Goal: Task Accomplishment & Management: Use online tool/utility

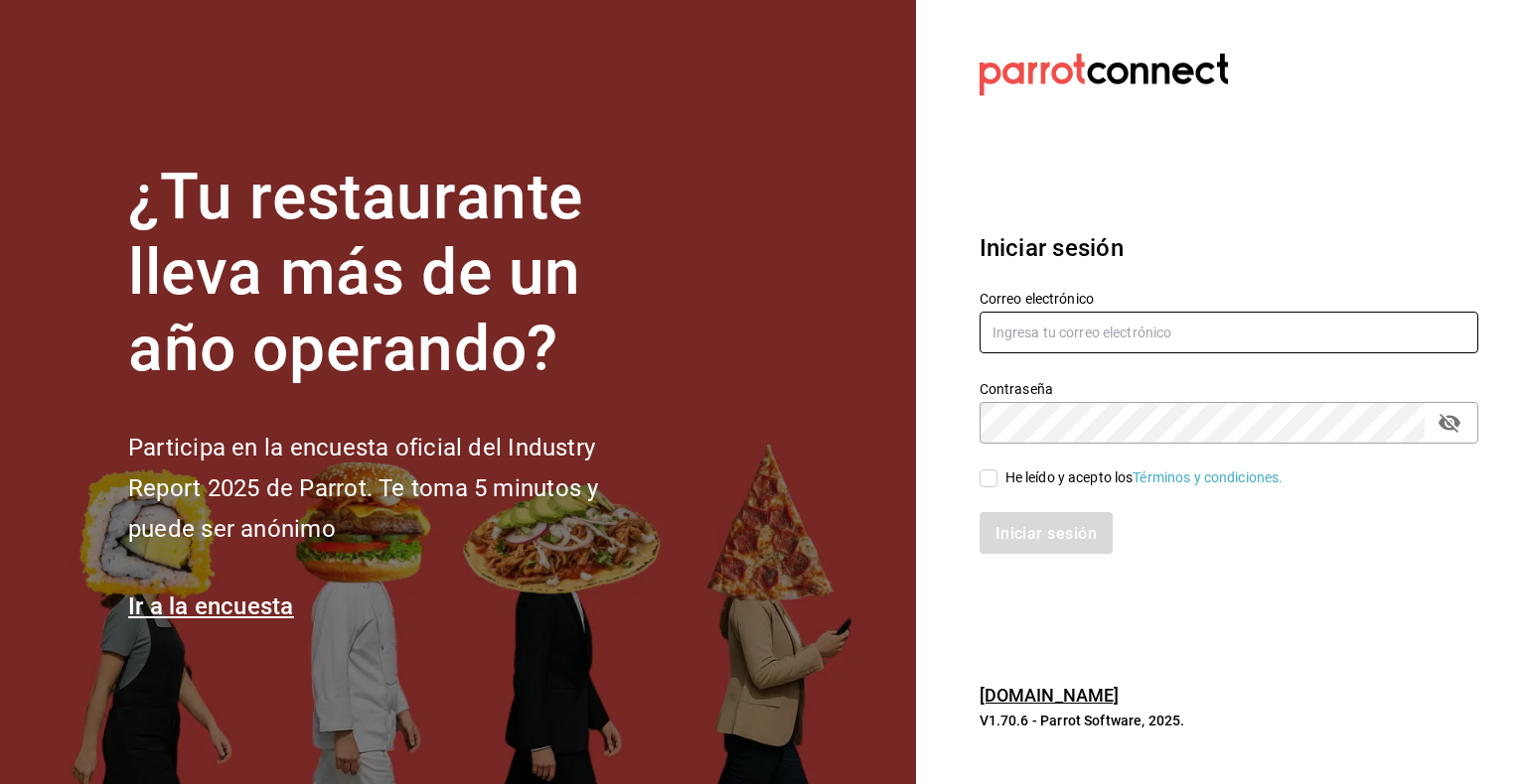
type input "hector.leal@platoexpress.com"
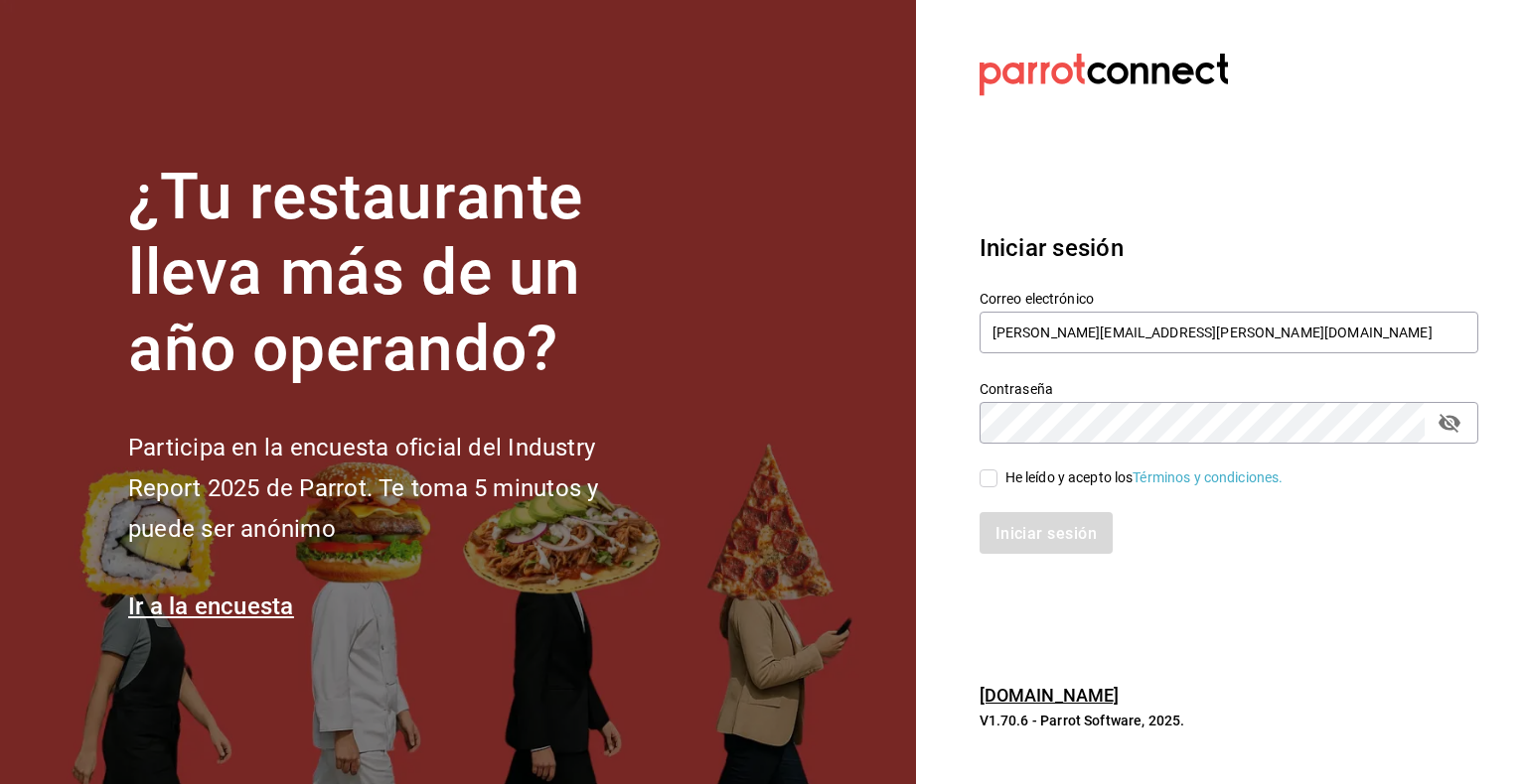
click at [995, 479] on input "He leído y acepto los Términos y condiciones." at bounding box center [988, 479] width 18 height 18
checkbox input "true"
click at [1071, 536] on font "Iniciar sesión" at bounding box center [1047, 534] width 101 height 19
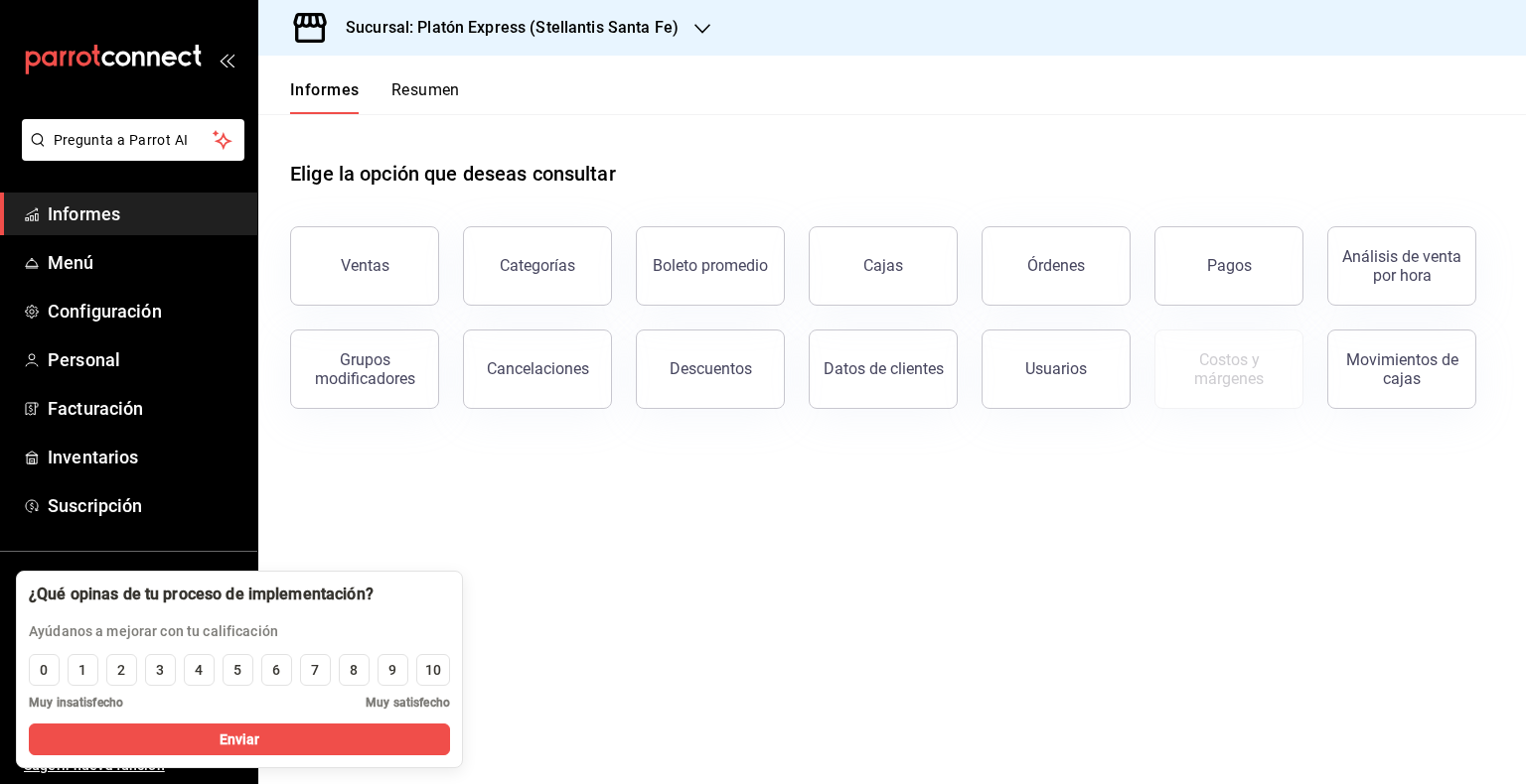
click at [694, 33] on icon "button" at bounding box center [702, 29] width 16 height 16
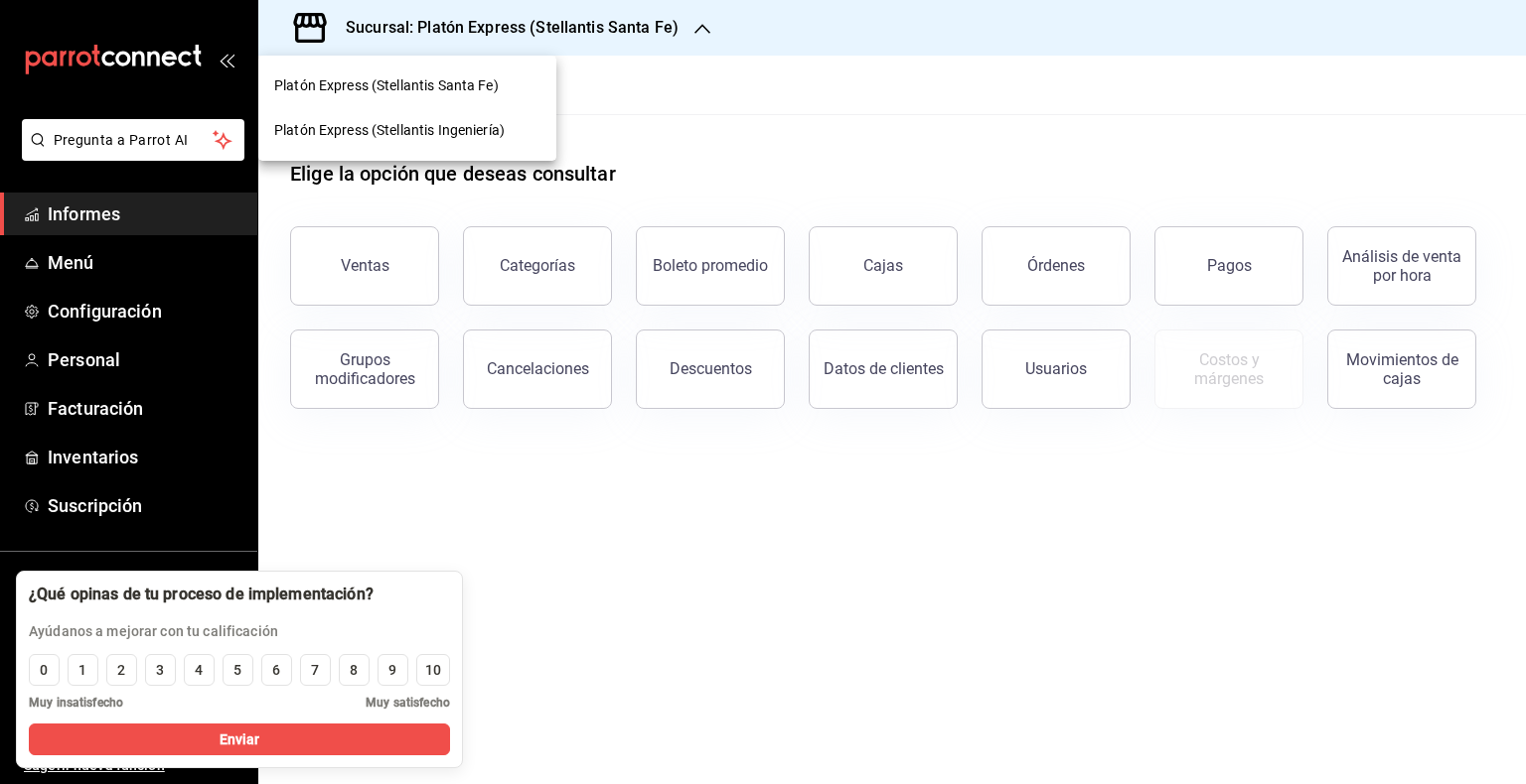
click at [1049, 169] on div at bounding box center [763, 392] width 1526 height 784
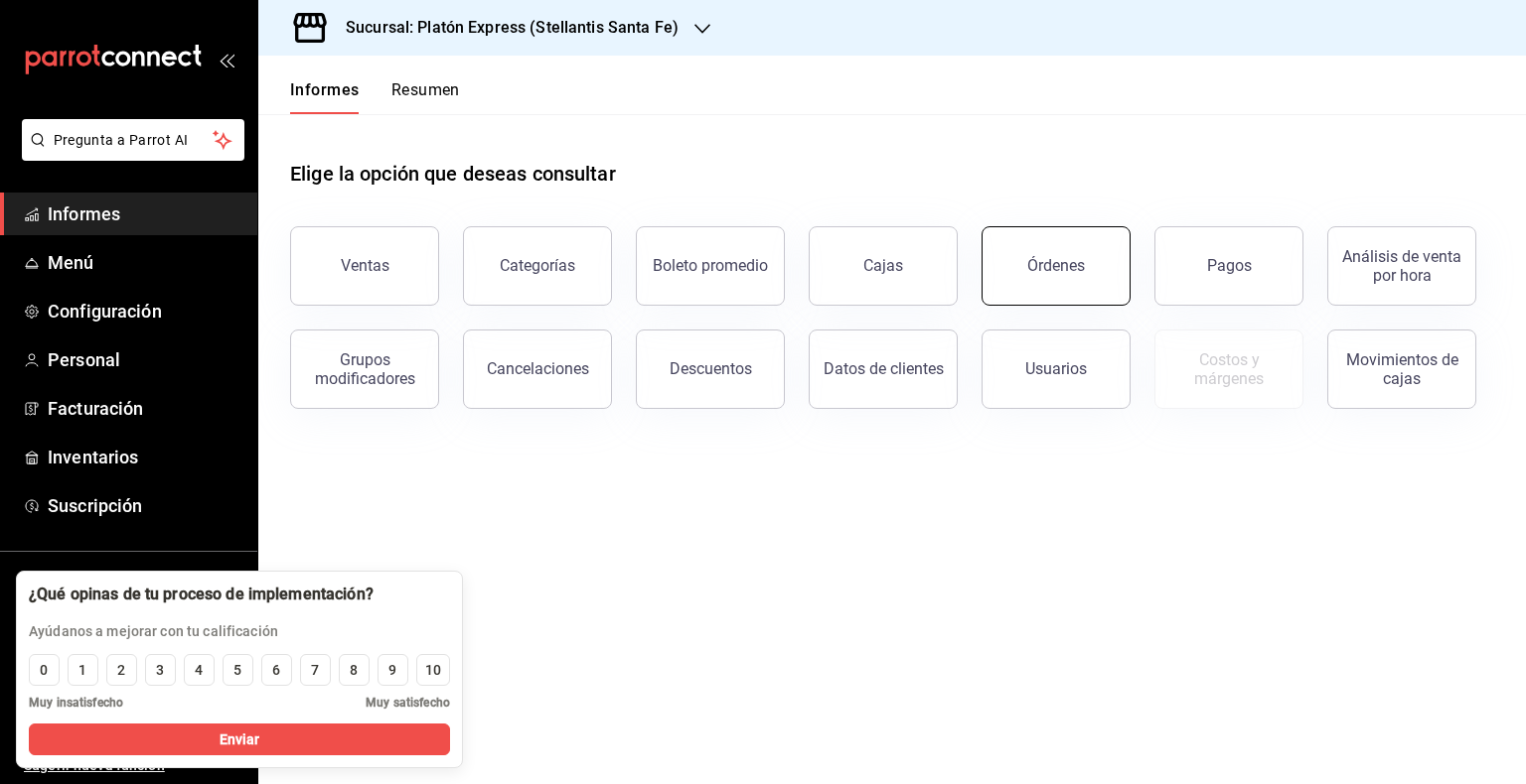
click at [1069, 287] on button "Órdenes" at bounding box center [1056, 266] width 149 height 79
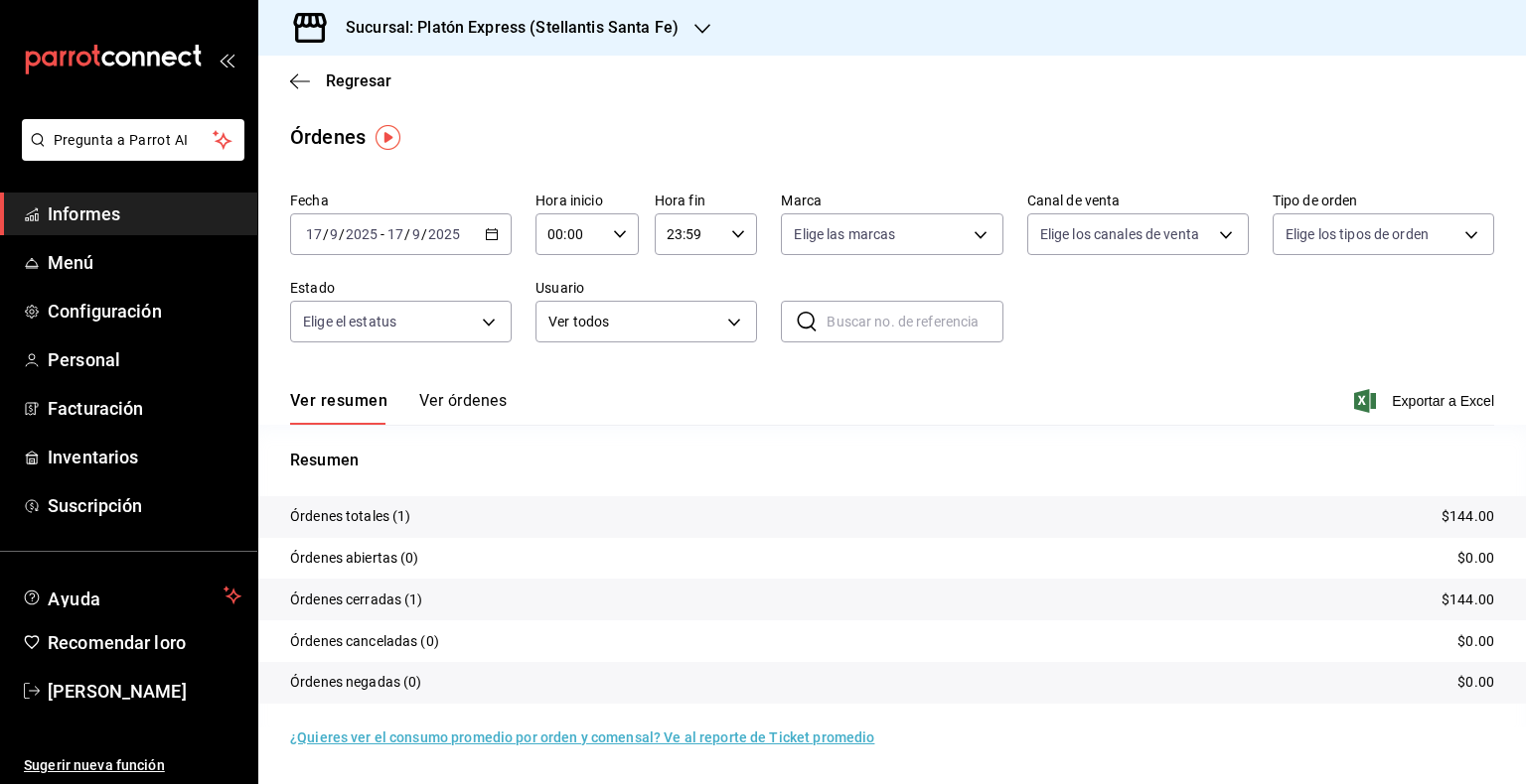
click at [497, 238] on icon "button" at bounding box center [492, 235] width 14 height 14
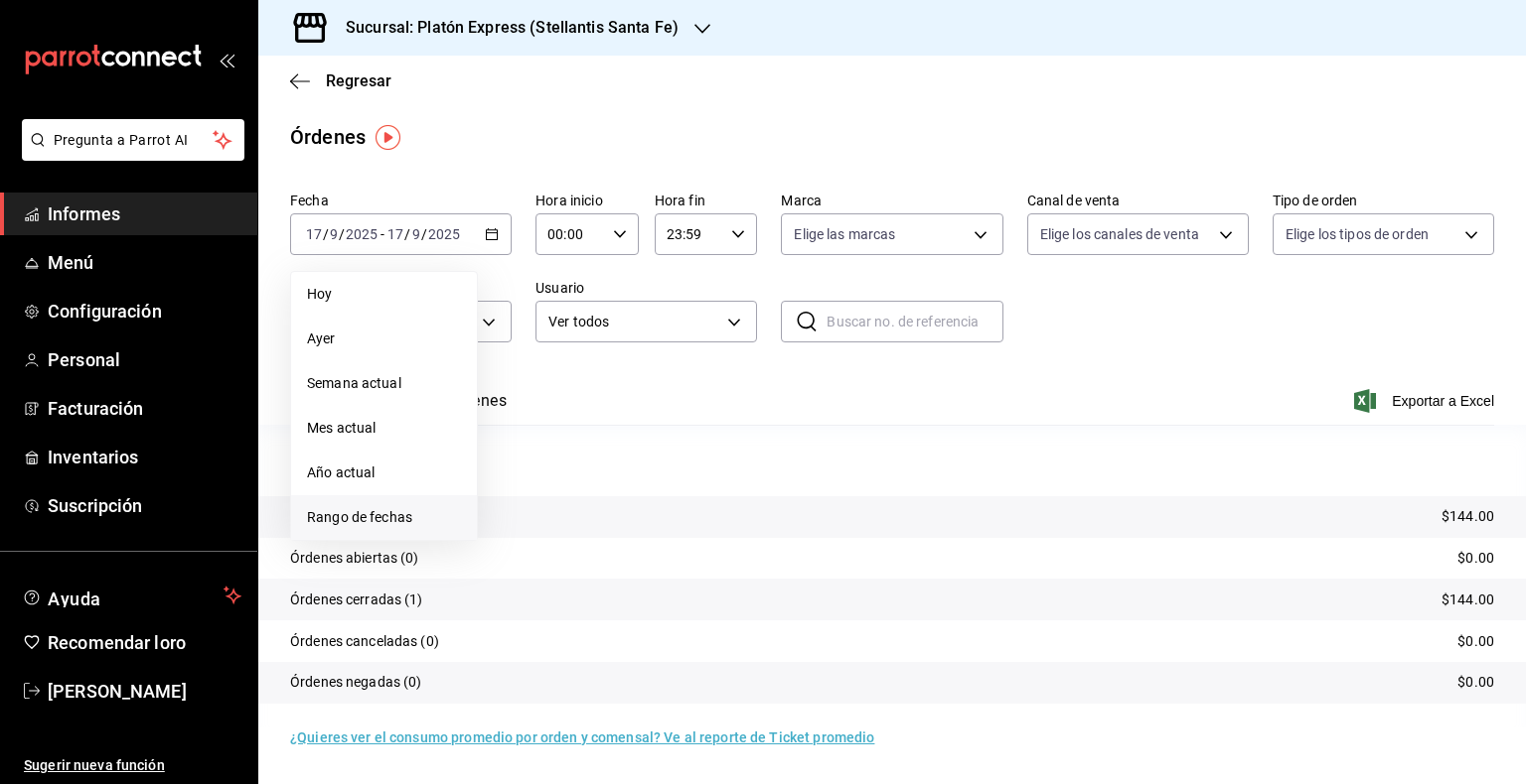
click at [376, 515] on font "Rango de fechas" at bounding box center [360, 518] width 105 height 16
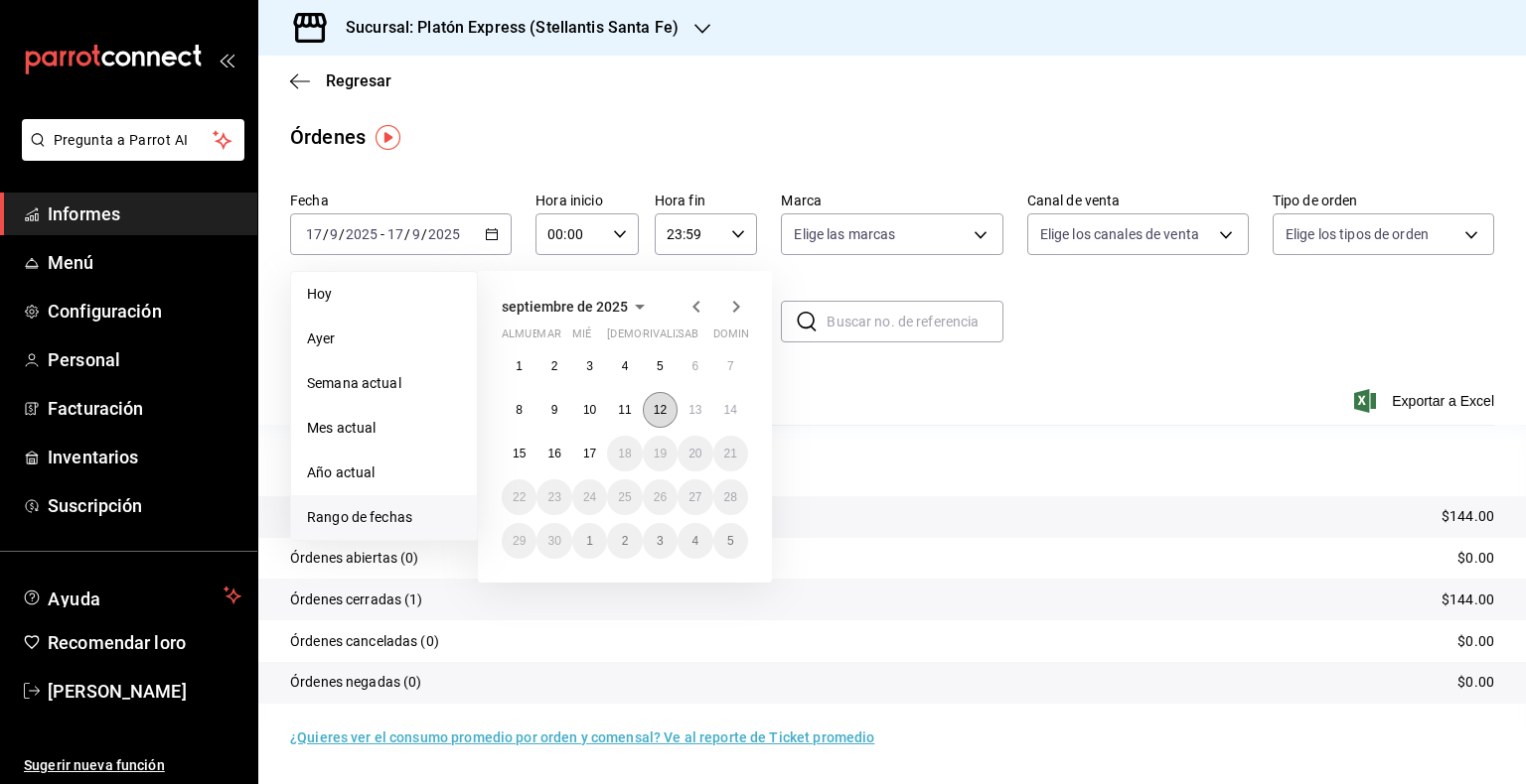
click at [658, 405] on font "12" at bounding box center [660, 410] width 13 height 14
click at [654, 407] on font "12" at bounding box center [660, 410] width 13 height 14
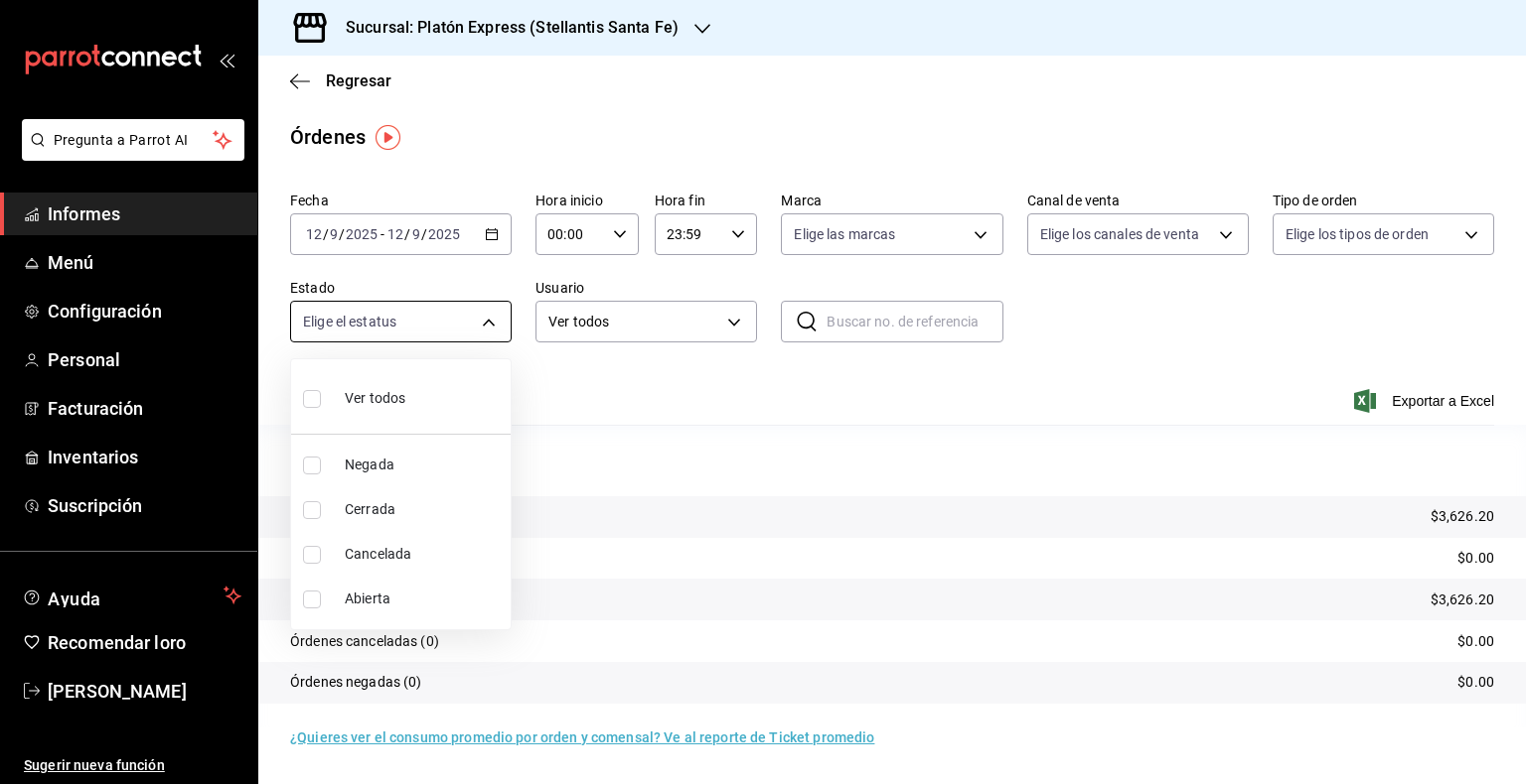
click at [500, 332] on body "Pregunta a Parrot AI Informes Menú Configuración Personal Facturación Inventari…" at bounding box center [763, 392] width 1526 height 784
click at [318, 394] on input "checkbox" at bounding box center [312, 399] width 18 height 18
checkbox input "true"
type input "DENIED,FINISHED,CANCELED,OPEN"
checkbox input "true"
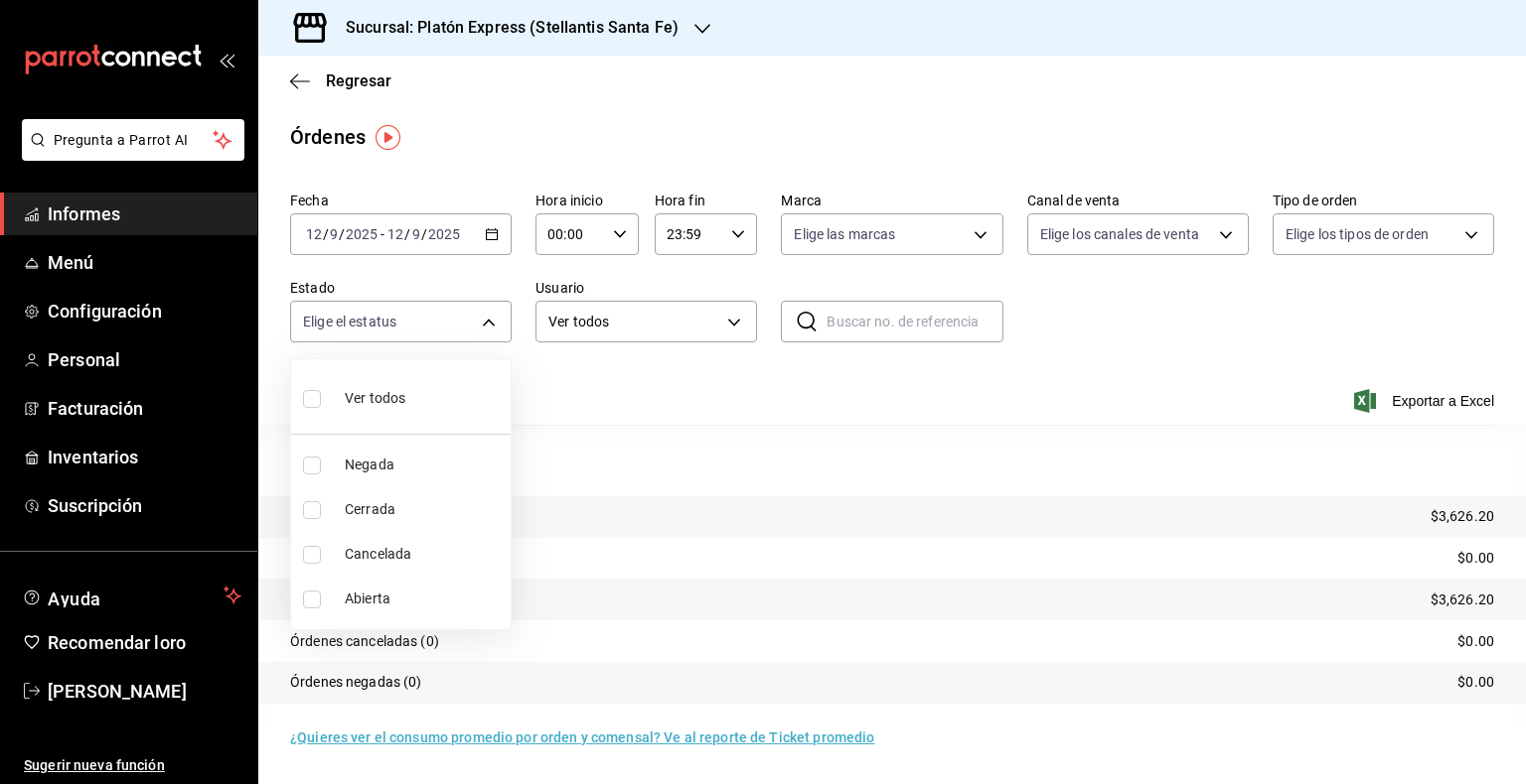
checkbox input "true"
click at [1340, 316] on div at bounding box center [763, 392] width 1526 height 784
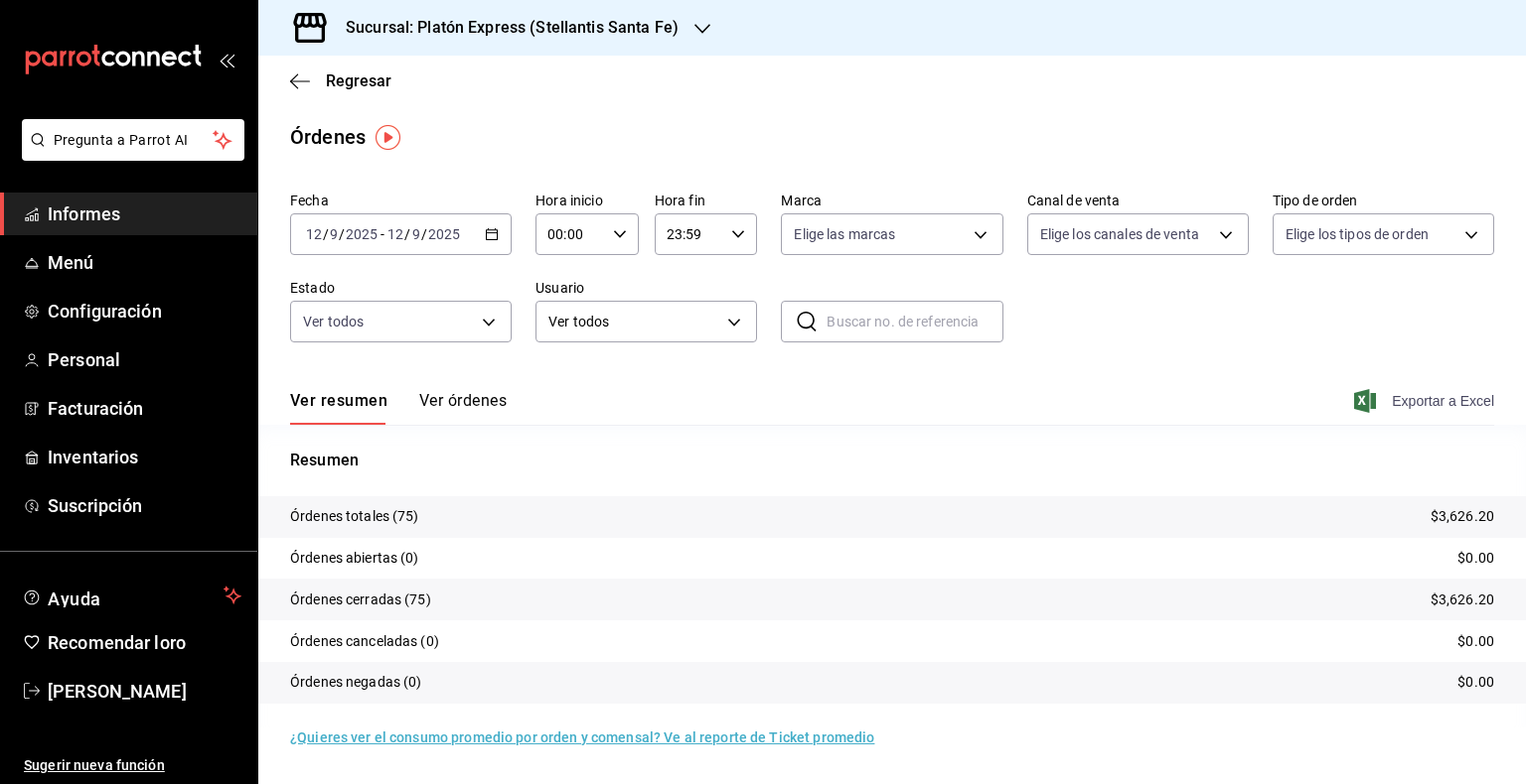
click at [1444, 406] on font "Exportar a Excel" at bounding box center [1442, 401] width 102 height 16
click at [497, 239] on \(Stroke\) "button" at bounding box center [492, 235] width 12 height 11
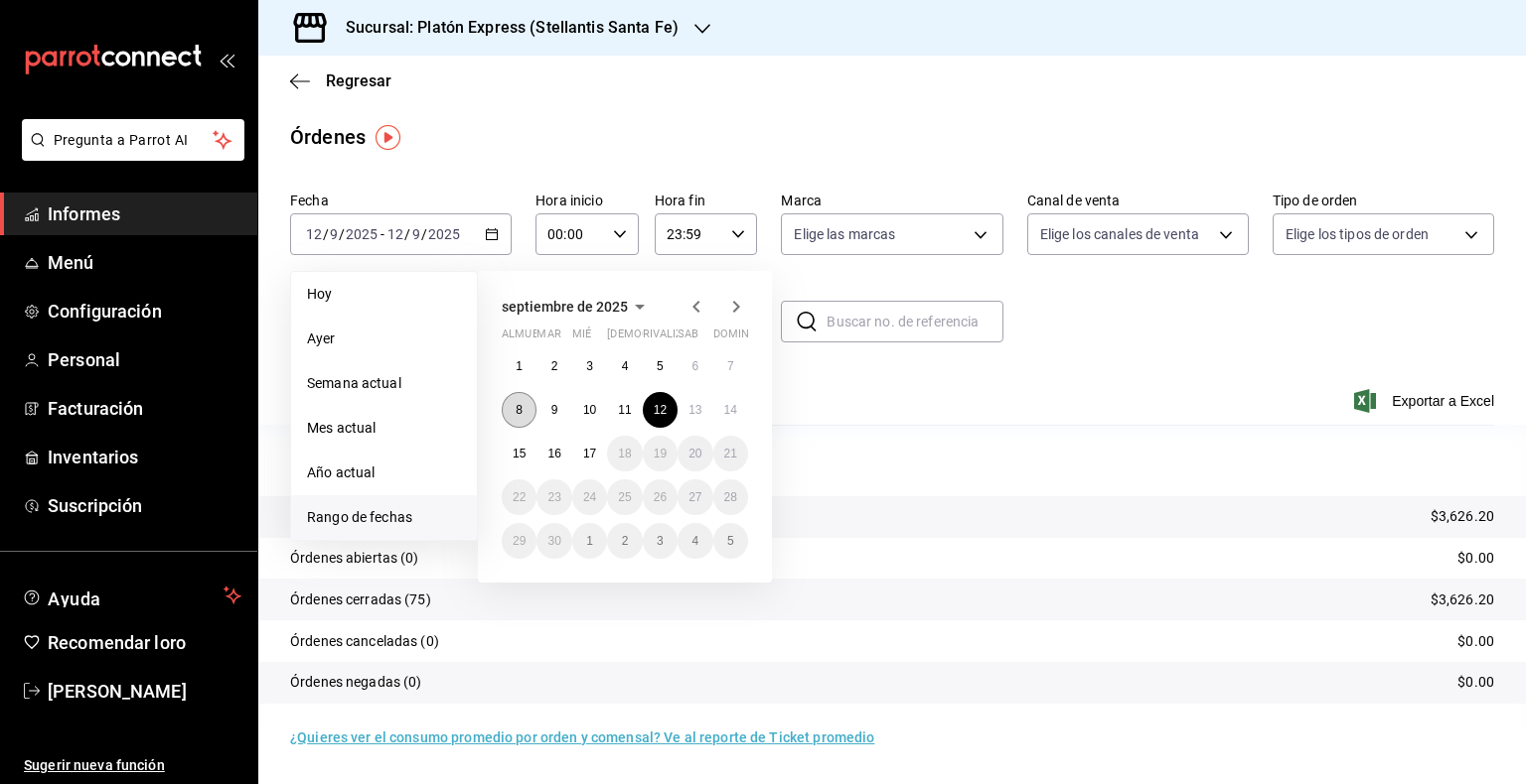
click at [524, 409] on button "8" at bounding box center [519, 410] width 35 height 36
click at [664, 410] on font "12" at bounding box center [660, 410] width 13 height 14
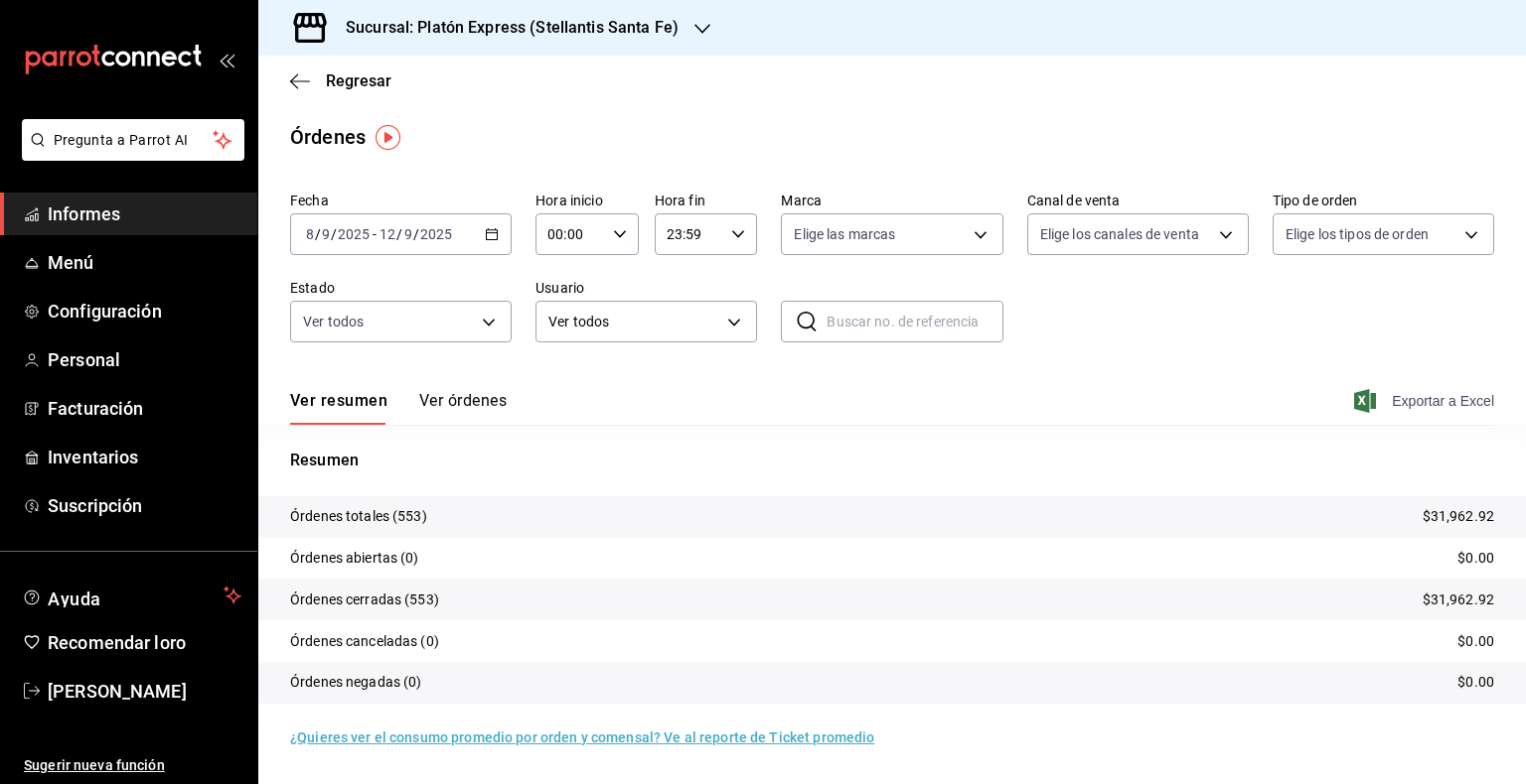
click at [1414, 393] on font "Exportar a Excel" at bounding box center [1442, 401] width 102 height 16
click at [685, 31] on div "Sucursal: Platón Express (Stellantis Santa Fe)" at bounding box center [496, 28] width 444 height 56
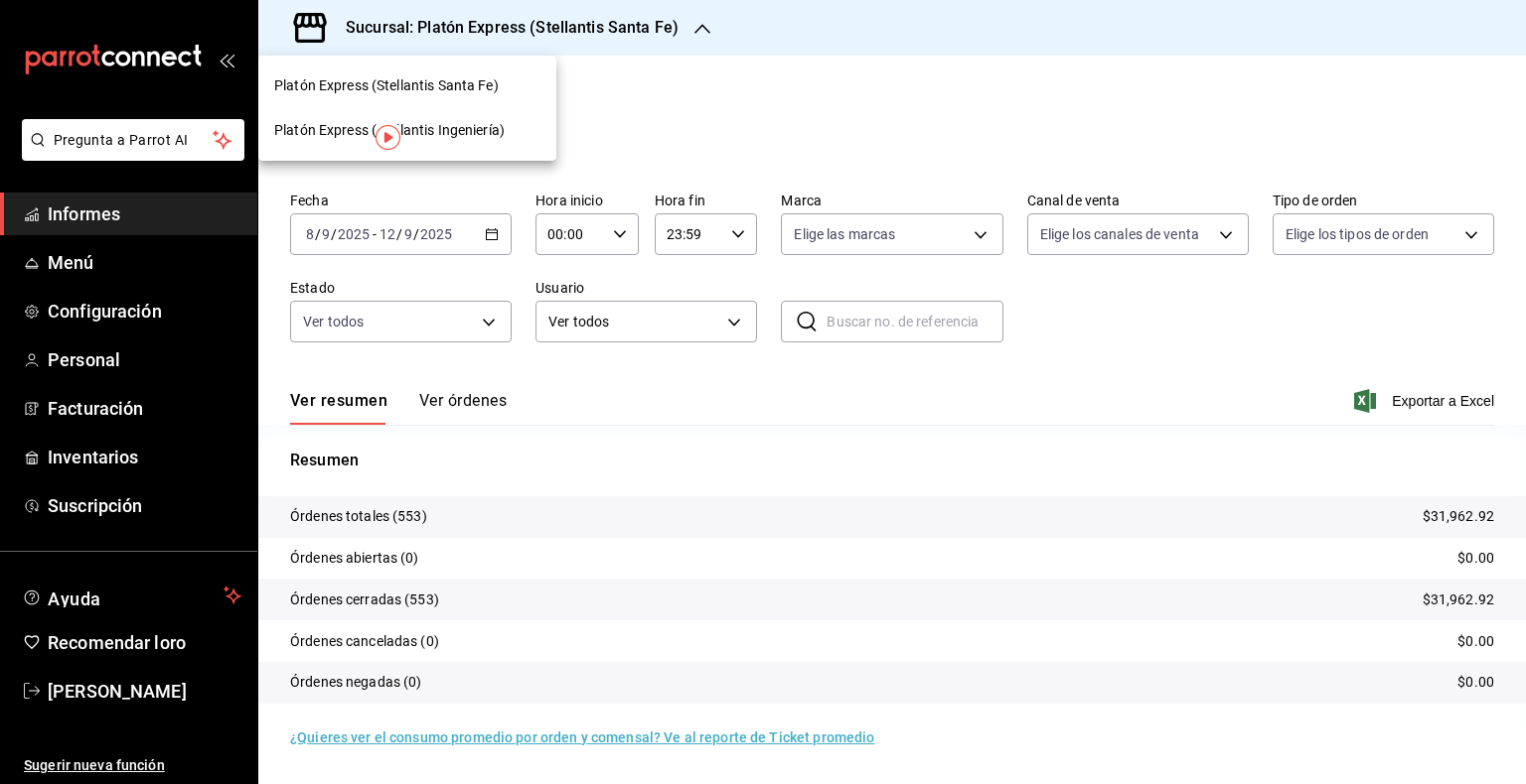
click at [469, 126] on font "Platón Express (Stellantis Ingeniería)" at bounding box center [390, 130] width 231 height 16
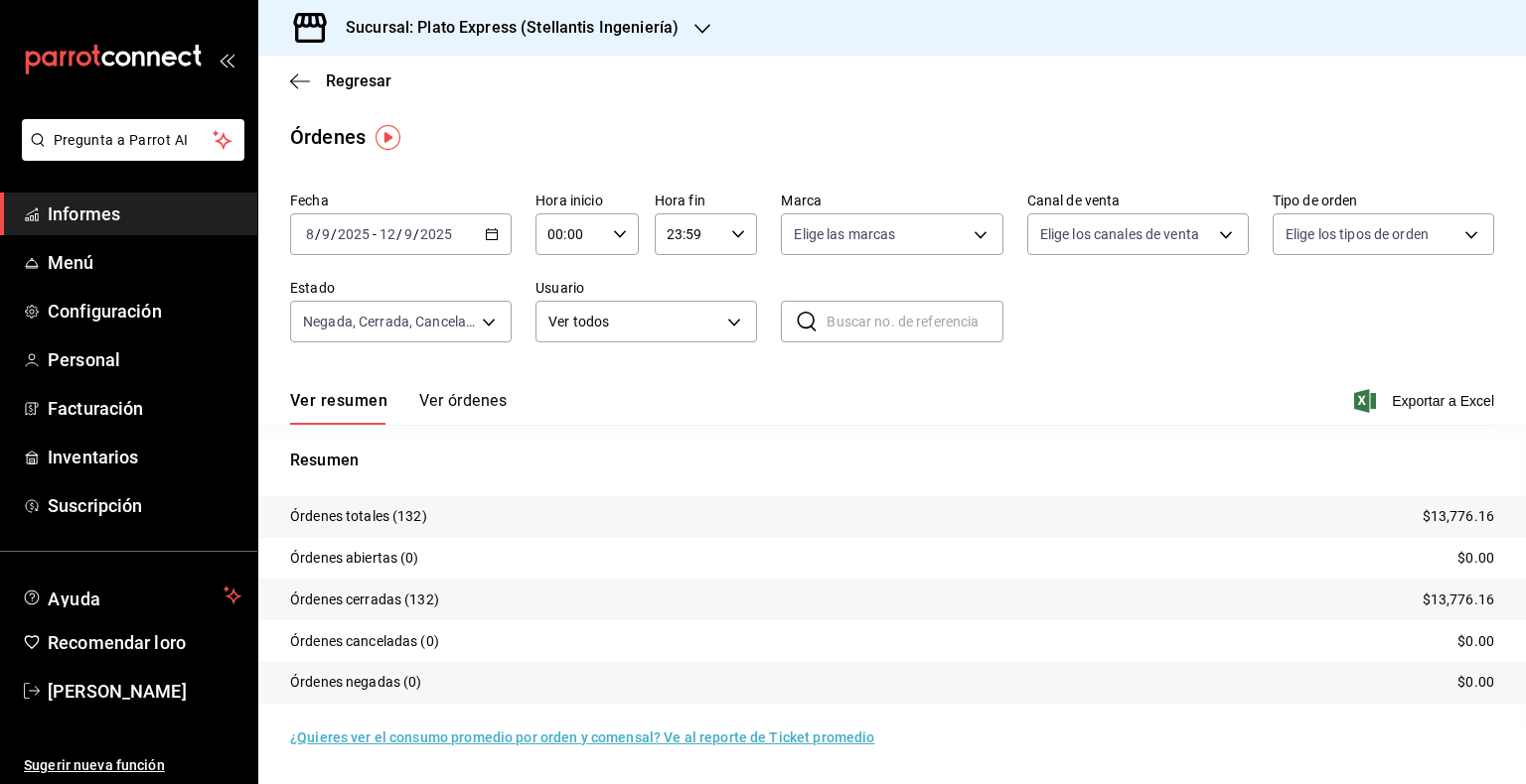
click at [492, 234] on icon "button" at bounding box center [492, 235] width 14 height 14
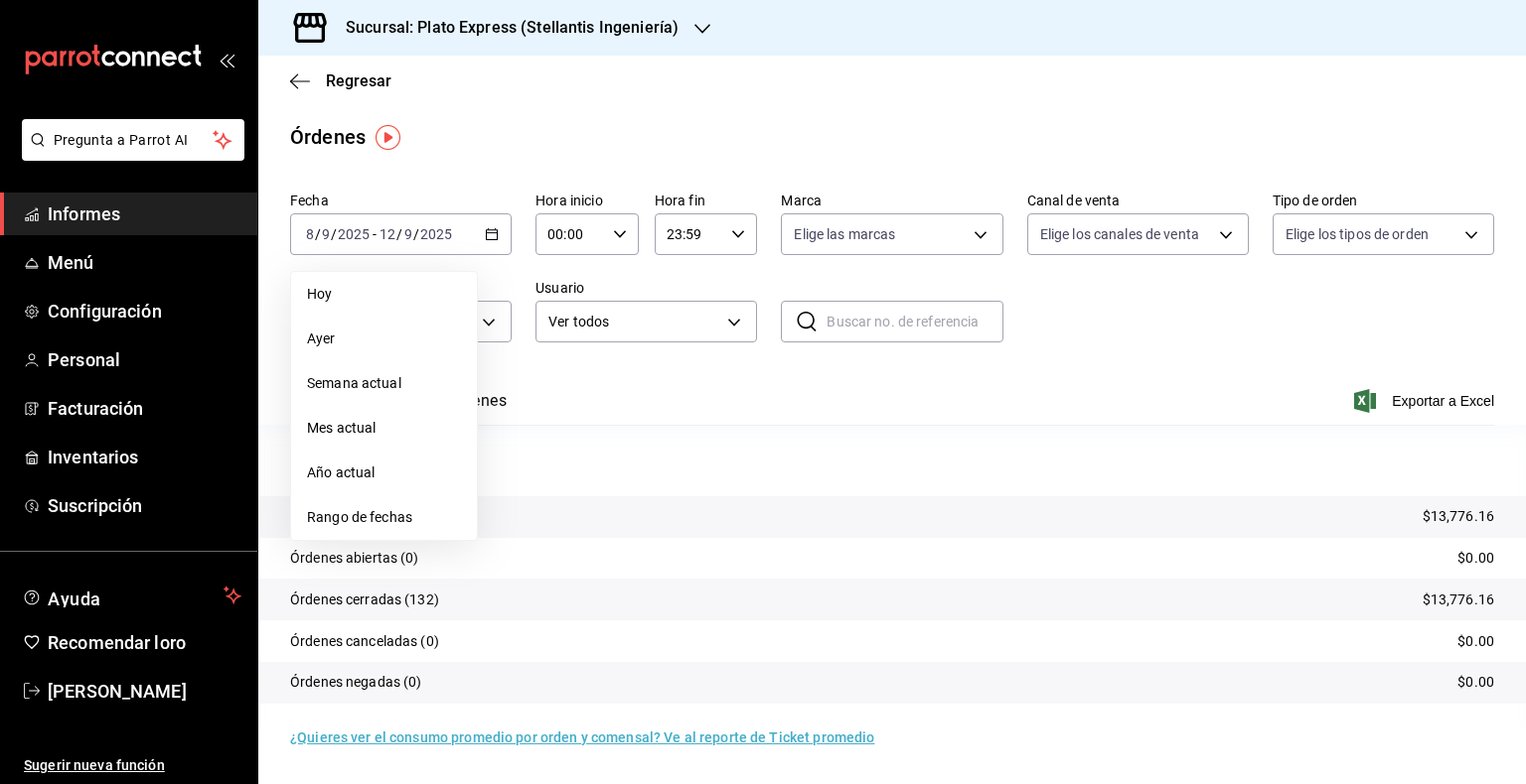
click at [368, 515] on span "Rango de fechas" at bounding box center [384, 518] width 154 height 21
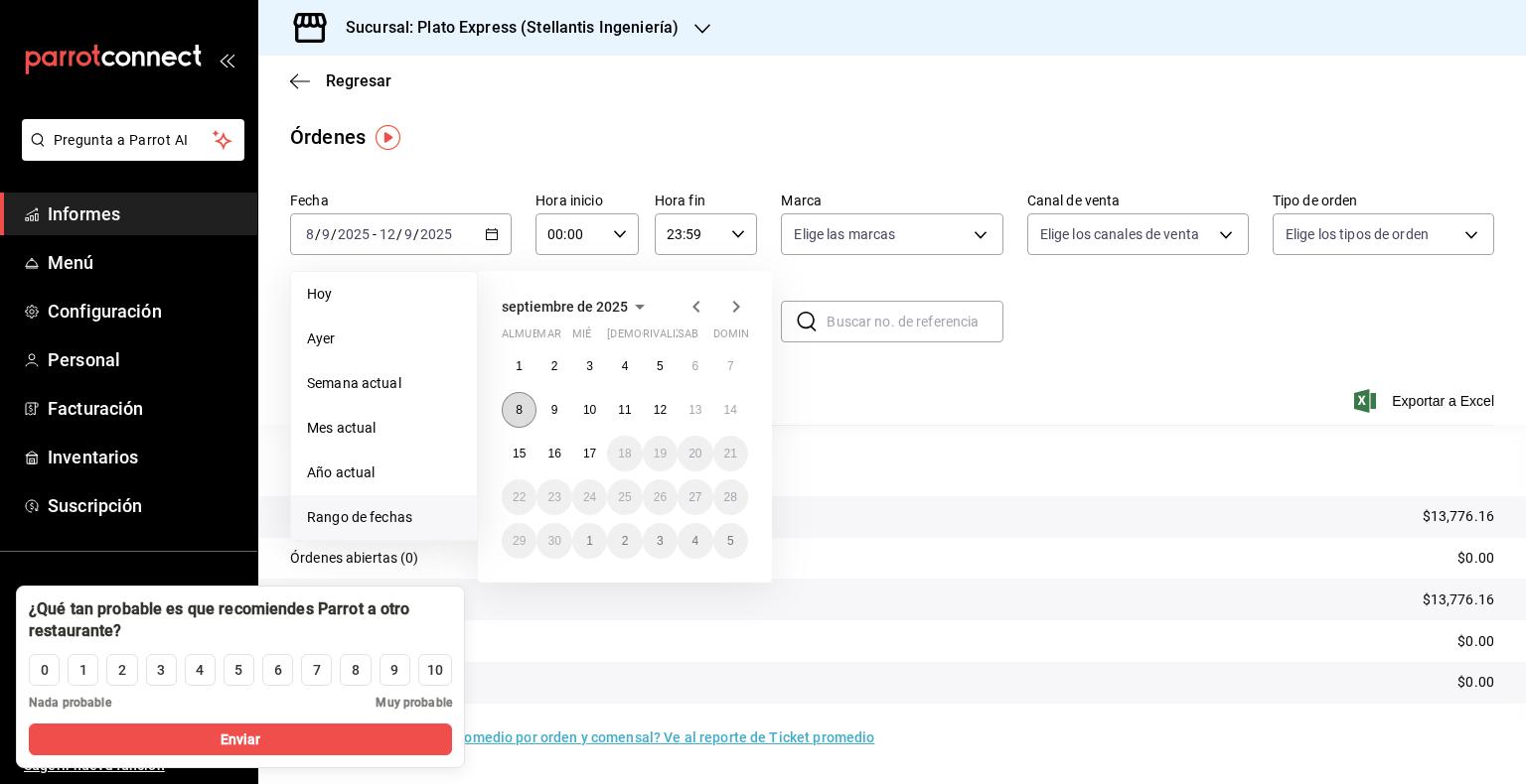
click at [531, 404] on button "8" at bounding box center [519, 410] width 35 height 36
click at [668, 411] on button "12" at bounding box center [660, 410] width 35 height 36
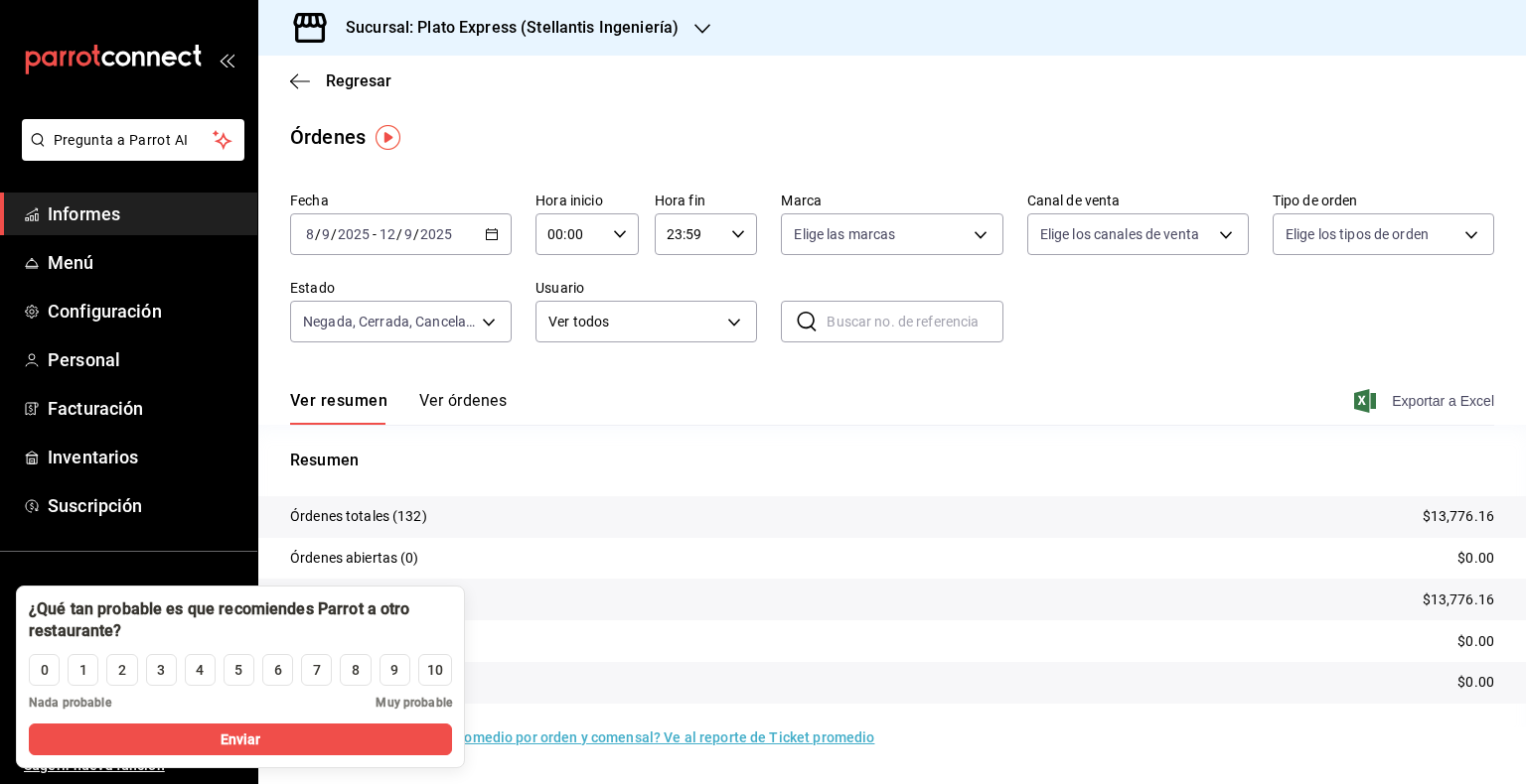
click at [1432, 407] on font "Exportar a Excel" at bounding box center [1442, 401] width 102 height 16
